Goal: Information Seeking & Learning: Find specific fact

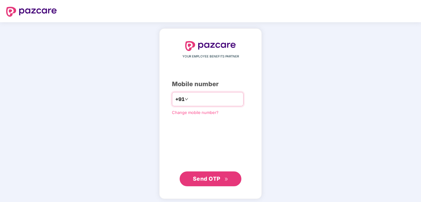
click at [207, 101] on input "number" at bounding box center [215, 99] width 51 height 10
type input "**********"
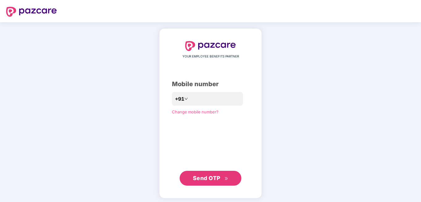
click at [200, 185] on button "Send OTP" at bounding box center [211, 178] width 62 height 15
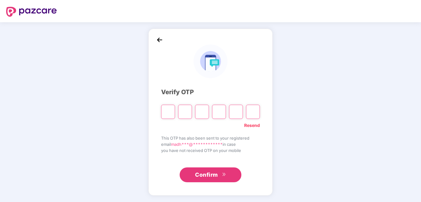
type input "*"
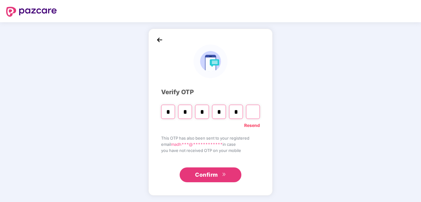
type input "*"
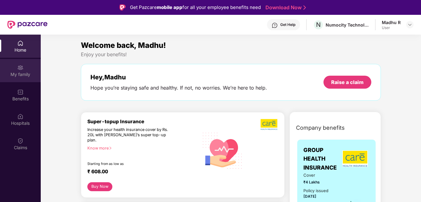
click at [24, 77] on div "My family" at bounding box center [20, 74] width 41 height 6
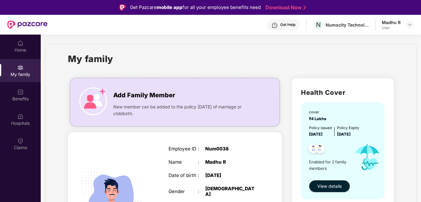
drag, startPoint x: 420, startPoint y: 63, endPoint x: 413, endPoint y: 121, distance: 58.5
click at [231, 58] on div "My family" at bounding box center [231, 62] width 326 height 21
drag, startPoint x: 420, startPoint y: 135, endPoint x: 413, endPoint y: 173, distance: 38.6
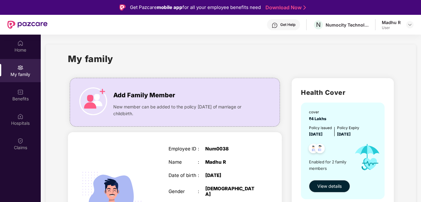
click at [261, 52] on div "My family" at bounding box center [231, 62] width 326 height 21
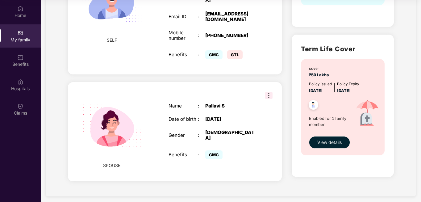
scroll to position [147, 0]
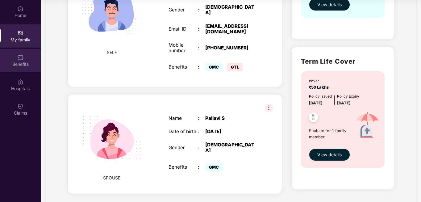
click at [19, 61] on div "Benefits" at bounding box center [20, 64] width 41 height 6
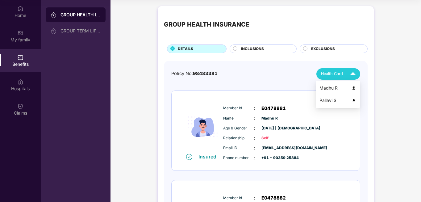
click at [337, 105] on li "Pallavi S" at bounding box center [338, 100] width 44 height 12
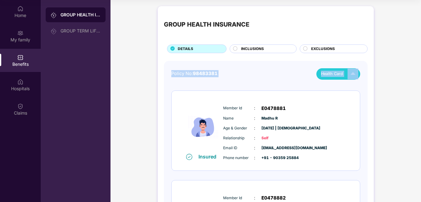
drag, startPoint x: 420, startPoint y: 50, endPoint x: 419, endPoint y: 75, distance: 25.0
click at [419, 75] on div "GROUP HEALTH INSURANCE DETAILS INCLUSIONS EXCLUSIONS Policy No: 98483381 Health…" at bounding box center [266, 151] width 311 height 296
click at [406, 88] on div "GROUP HEALTH INSURANCE DETAILS INCLUSIONS EXCLUSIONS Policy No: 98483381 Health…" at bounding box center [266, 151] width 311 height 296
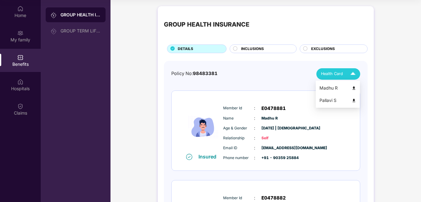
click at [350, 78] on img at bounding box center [353, 74] width 11 height 11
click at [407, 113] on div "GROUP HEALTH INSURANCE DETAILS INCLUSIONS EXCLUSIONS Policy No: 98483381 Health…" at bounding box center [266, 151] width 311 height 296
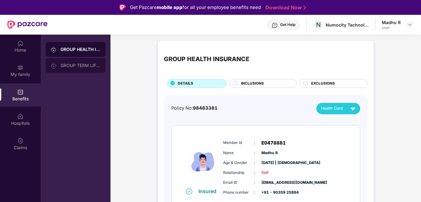
click at [85, 64] on div "GROUP TERM LIFE INSURANCE" at bounding box center [81, 65] width 40 height 5
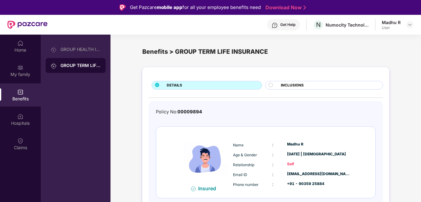
click at [272, 86] on circle at bounding box center [271, 85] width 4 height 4
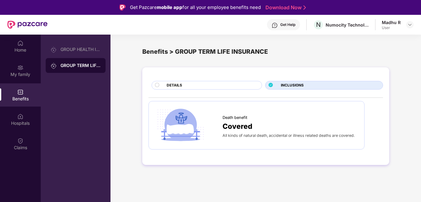
click at [155, 86] on circle at bounding box center [157, 85] width 4 height 4
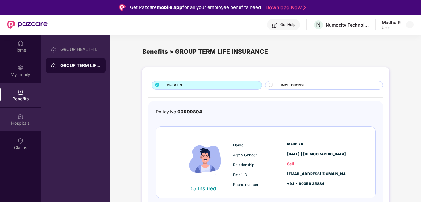
click at [10, 118] on div "Hospitals" at bounding box center [20, 119] width 41 height 23
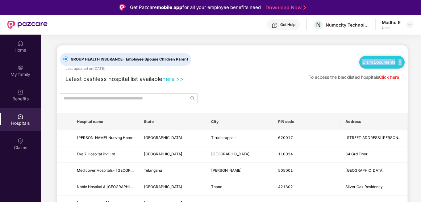
drag, startPoint x: 420, startPoint y: 51, endPoint x: 420, endPoint y: 61, distance: 10.8
click at [184, 164] on td "Telangana" at bounding box center [172, 171] width 67 height 16
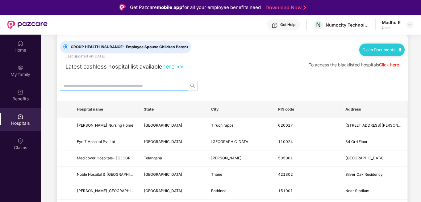
click at [141, 87] on input "text" at bounding box center [122, 85] width 116 height 7
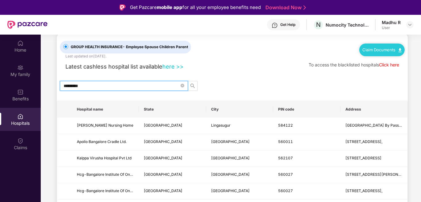
type input "*********"
click at [193, 88] on icon "search" at bounding box center [192, 85] width 5 height 5
click at [181, 66] on link "here >>" at bounding box center [173, 66] width 21 height 7
drag, startPoint x: 420, startPoint y: 118, endPoint x: 420, endPoint y: 123, distance: 4.3
click at [420, 123] on main "GROUP HEALTH INSURANCE - Employee Spouse Children Parent Last updated on [DATE]…" at bounding box center [231, 163] width 381 height 282
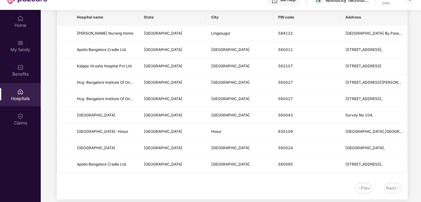
scroll to position [35, 0]
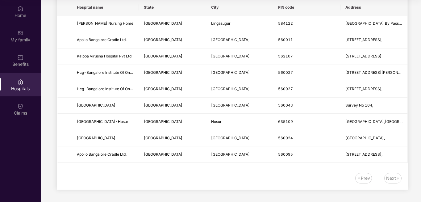
click at [391, 180] on div "Next" at bounding box center [392, 178] width 10 height 7
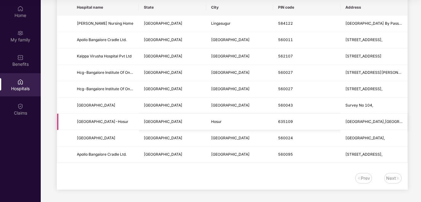
click at [250, 118] on td "Hosur" at bounding box center [239, 122] width 67 height 16
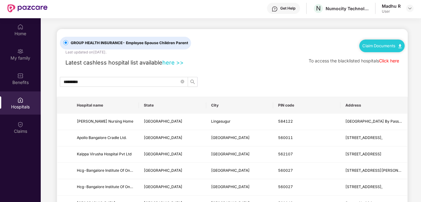
scroll to position [0, 0]
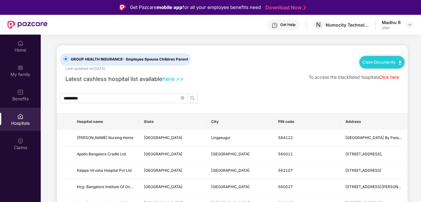
click at [398, 63] on link "Claim Documents" at bounding box center [382, 62] width 39 height 5
click at [183, 98] on icon "close-circle" at bounding box center [183, 98] width 4 height 4
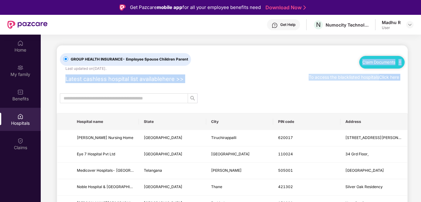
drag, startPoint x: 420, startPoint y: 53, endPoint x: 414, endPoint y: 143, distance: 89.8
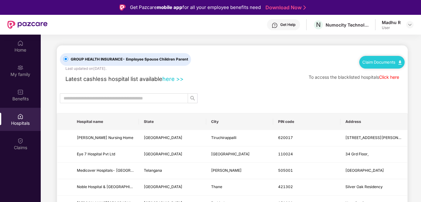
click at [176, 80] on link "here >>" at bounding box center [173, 78] width 21 height 7
click at [172, 80] on link "here >>" at bounding box center [173, 78] width 21 height 7
click at [142, 99] on input "text" at bounding box center [122, 98] width 116 height 7
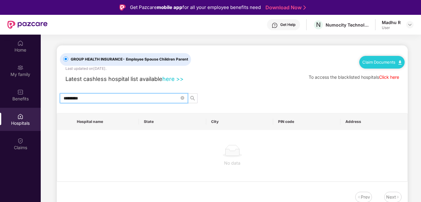
click at [120, 100] on input "*********" at bounding box center [122, 98] width 116 height 7
type input "*"
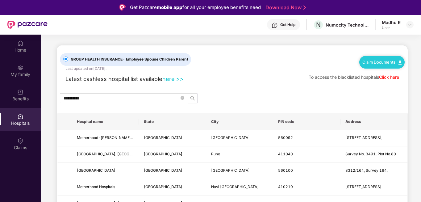
drag, startPoint x: 420, startPoint y: 117, endPoint x: 420, endPoint y: 136, distance: 19.2
click at [323, 167] on td "560100" at bounding box center [306, 171] width 67 height 16
click at [129, 98] on input "**********" at bounding box center [122, 98] width 116 height 7
type input "*"
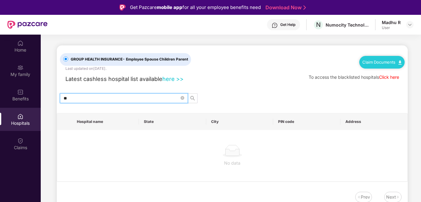
type input "*"
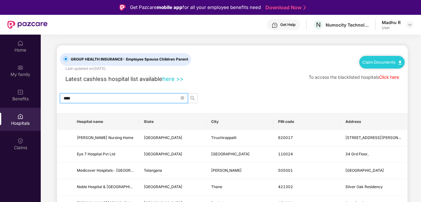
type input "*****"
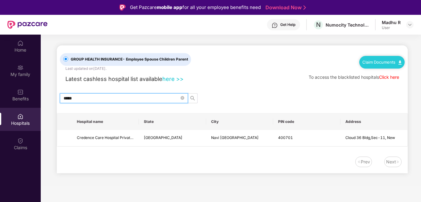
click at [129, 98] on input "*****" at bounding box center [122, 98] width 116 height 7
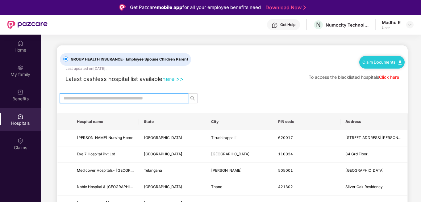
click at [145, 97] on input "text" at bounding box center [122, 98] width 116 height 7
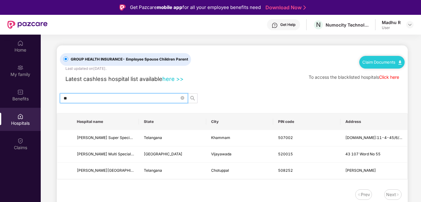
type input "*"
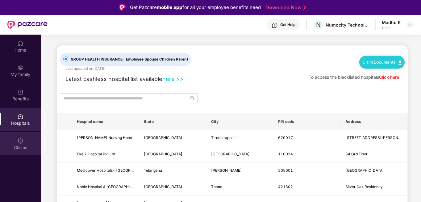
click at [23, 147] on div "Claims" at bounding box center [20, 148] width 41 height 6
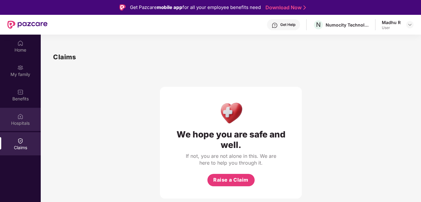
click at [18, 115] on img at bounding box center [20, 116] width 6 height 6
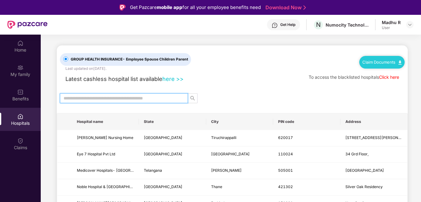
click at [118, 99] on input "text" at bounding box center [122, 98] width 116 height 7
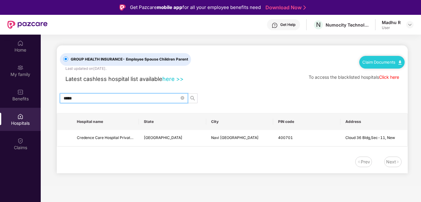
click at [113, 101] on input "*****" at bounding box center [122, 98] width 116 height 7
type input "*"
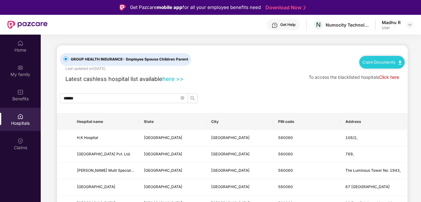
click at [321, 114] on th "PIN code" at bounding box center [306, 121] width 67 height 17
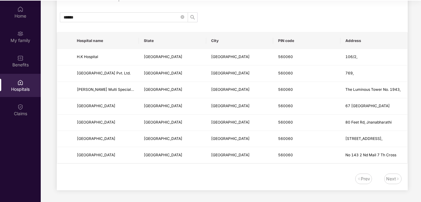
scroll to position [35, 0]
click at [390, 179] on div "Next" at bounding box center [392, 178] width 10 height 7
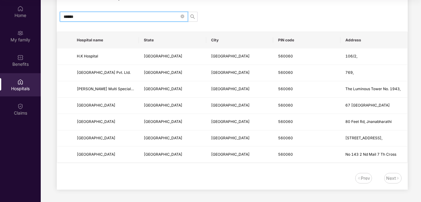
click at [89, 19] on input "******" at bounding box center [122, 16] width 116 height 7
type input "******"
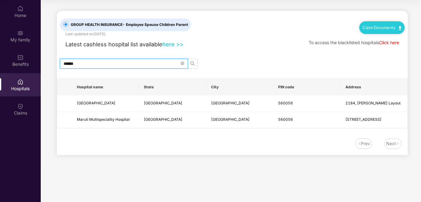
scroll to position [0, 0]
click at [86, 104] on span "[GEOGRAPHIC_DATA]" at bounding box center [96, 103] width 39 height 5
click at [373, 29] on link "Claim Documents" at bounding box center [382, 27] width 39 height 5
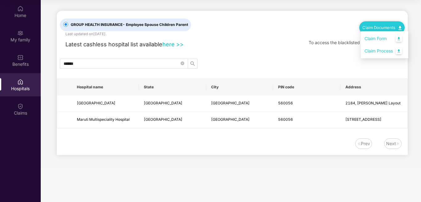
click at [399, 52] on link "Claim Process" at bounding box center [385, 50] width 40 height 13
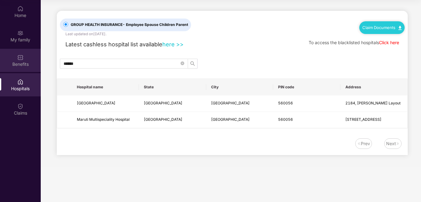
click at [20, 67] on div "Benefits" at bounding box center [20, 60] width 41 height 23
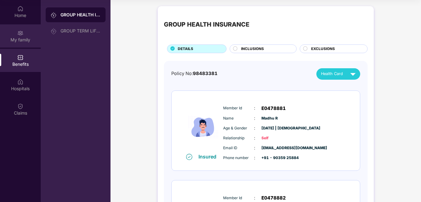
click at [16, 38] on div "My family" at bounding box center [20, 40] width 41 height 6
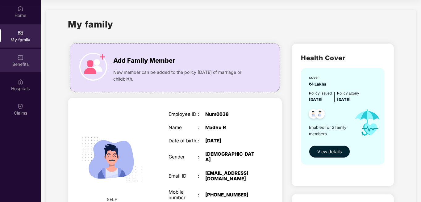
click at [24, 60] on div "Benefits" at bounding box center [20, 60] width 41 height 23
